Goal: Transaction & Acquisition: Purchase product/service

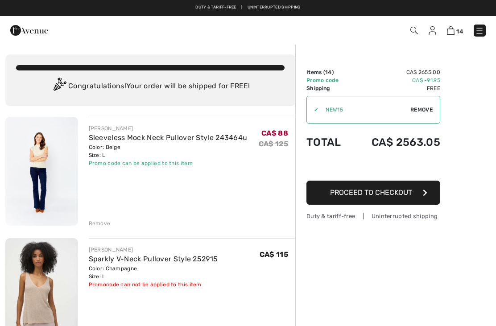
click at [484, 31] on img at bounding box center [479, 30] width 9 height 9
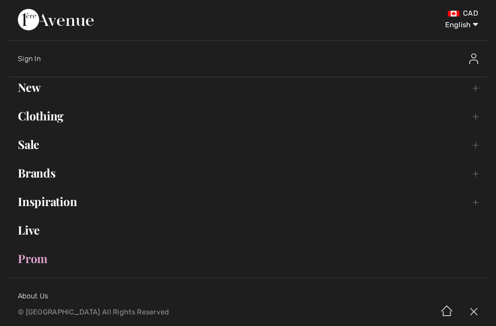
click at [479, 176] on link "Brands Open submenu" at bounding box center [248, 173] width 479 height 20
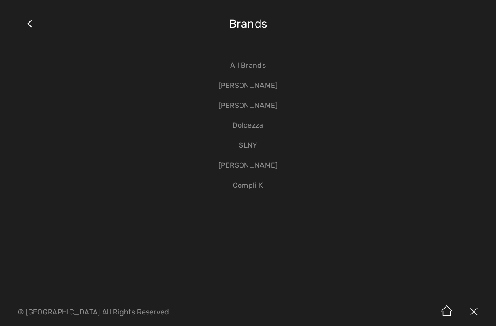
click at [267, 87] on link "[PERSON_NAME]" at bounding box center [248, 86] width 460 height 20
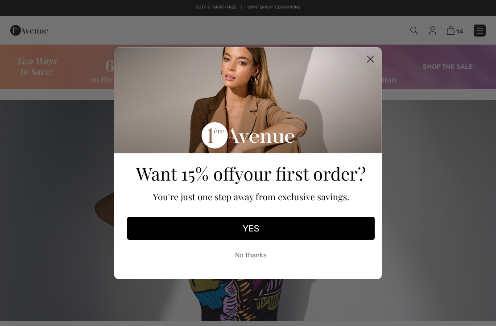
checkbox input "true"
click at [368, 61] on circle "Close dialog" at bounding box center [370, 58] width 15 height 15
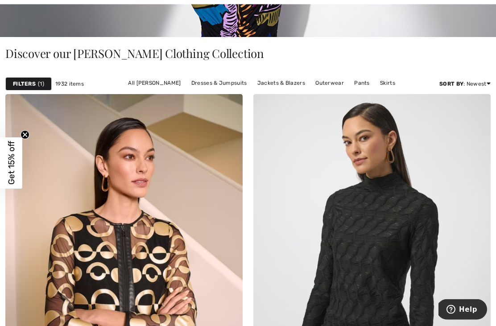
scroll to position [284, 0]
click at [258, 81] on link "Jackets & Blazers" at bounding box center [281, 83] width 57 height 12
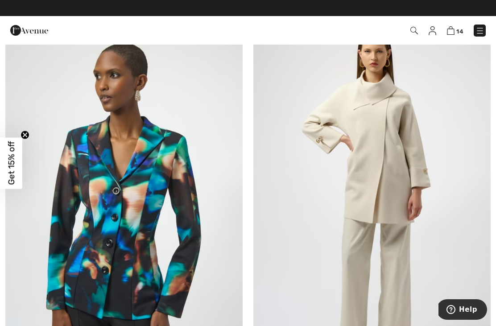
scroll to position [2136, 0]
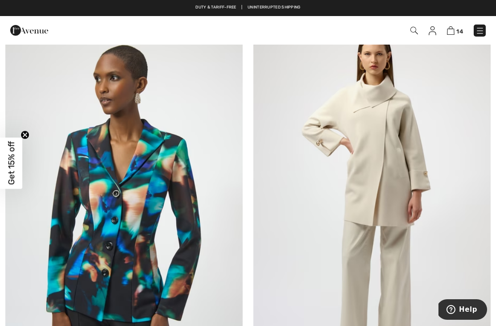
click at [400, 146] on img at bounding box center [372, 197] width 237 height 356
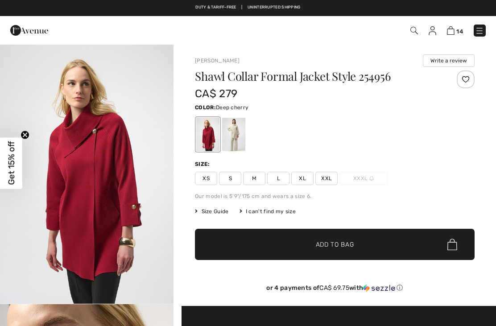
checkbox input "true"
click at [236, 141] on div at bounding box center [233, 134] width 23 height 33
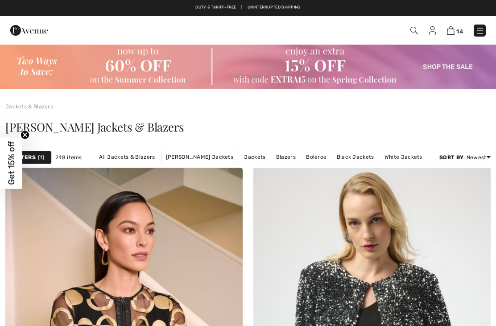
checkbox input "true"
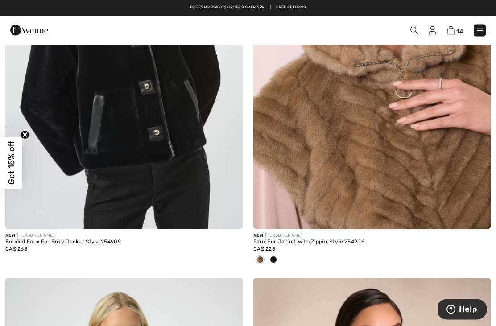
scroll to position [6379, 0]
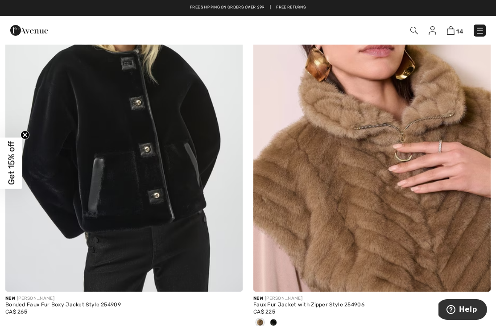
click at [429, 175] on img at bounding box center [372, 114] width 237 height 356
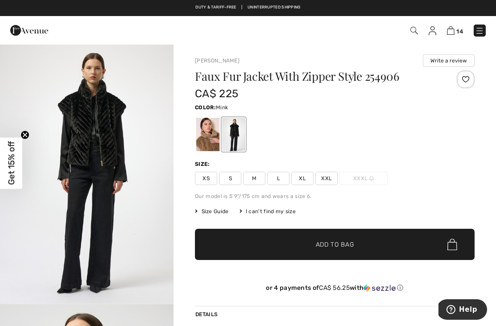
click at [219, 129] on div at bounding box center [207, 134] width 23 height 33
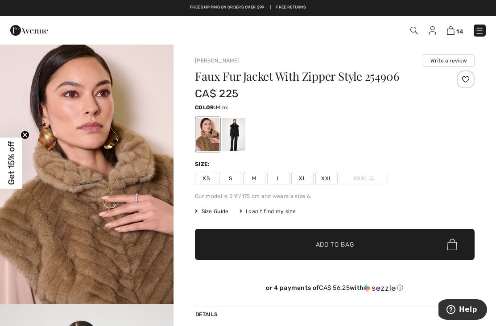
click at [243, 132] on div at bounding box center [233, 134] width 23 height 33
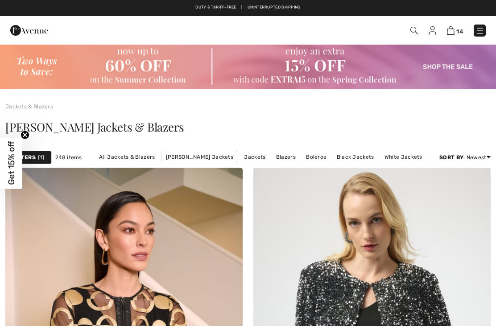
checkbox input "true"
